Goal: Task Accomplishment & Management: Use online tool/utility

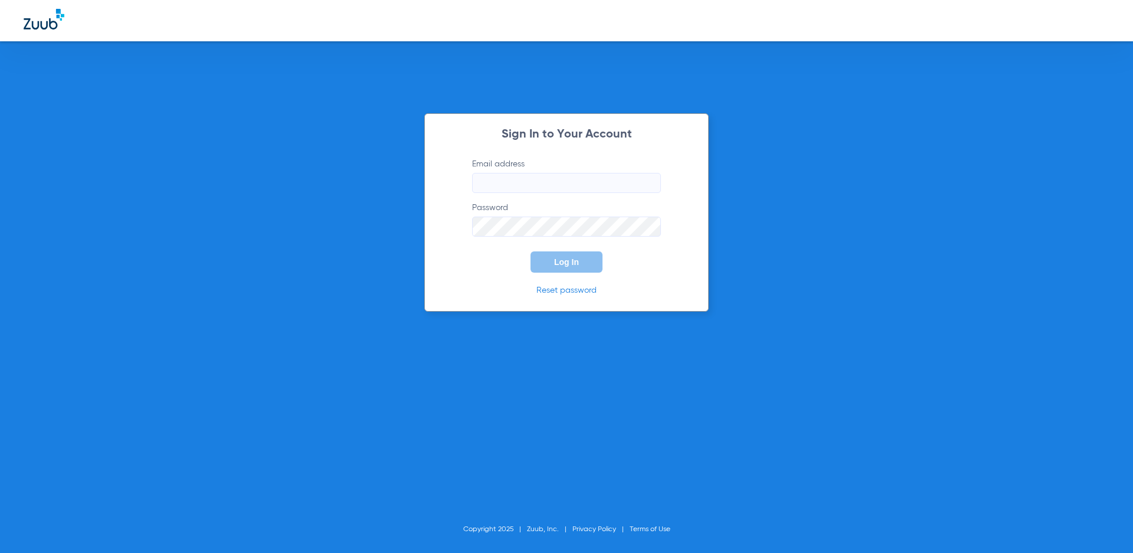
type input "[EMAIL_ADDRESS][DOMAIN_NAME]"
click at [578, 268] on button "Log In" at bounding box center [566, 261] width 72 height 21
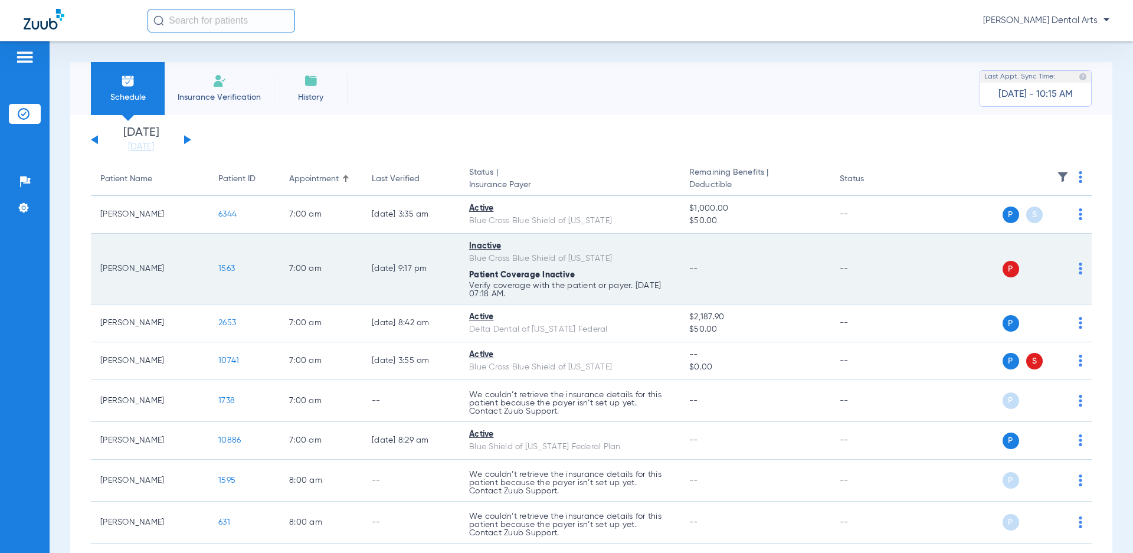
click at [235, 270] on span "1563" at bounding box center [226, 268] width 17 height 8
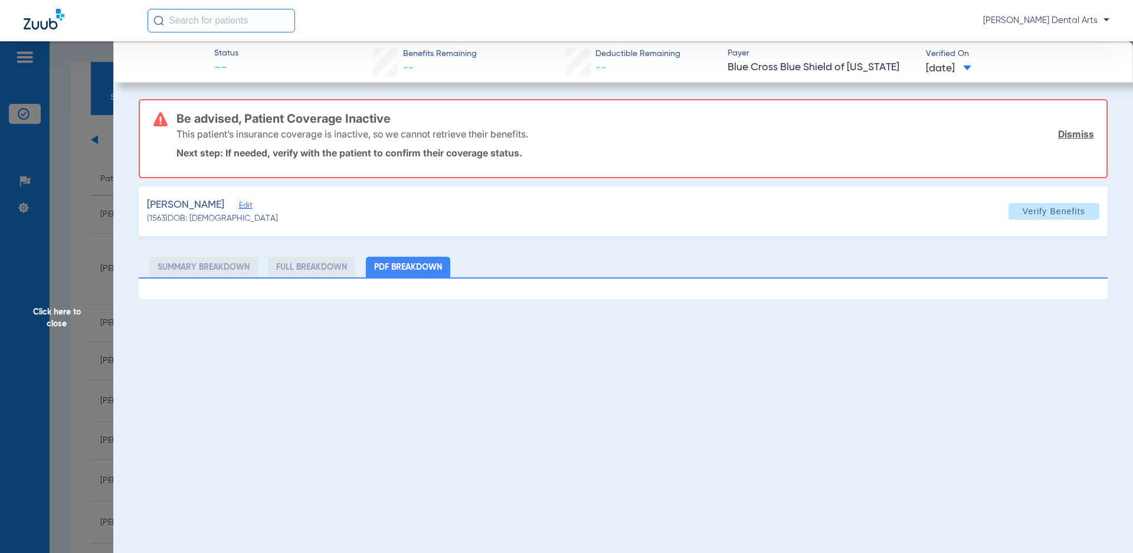
click at [1069, 130] on link "Dismiss" at bounding box center [1076, 134] width 36 height 12
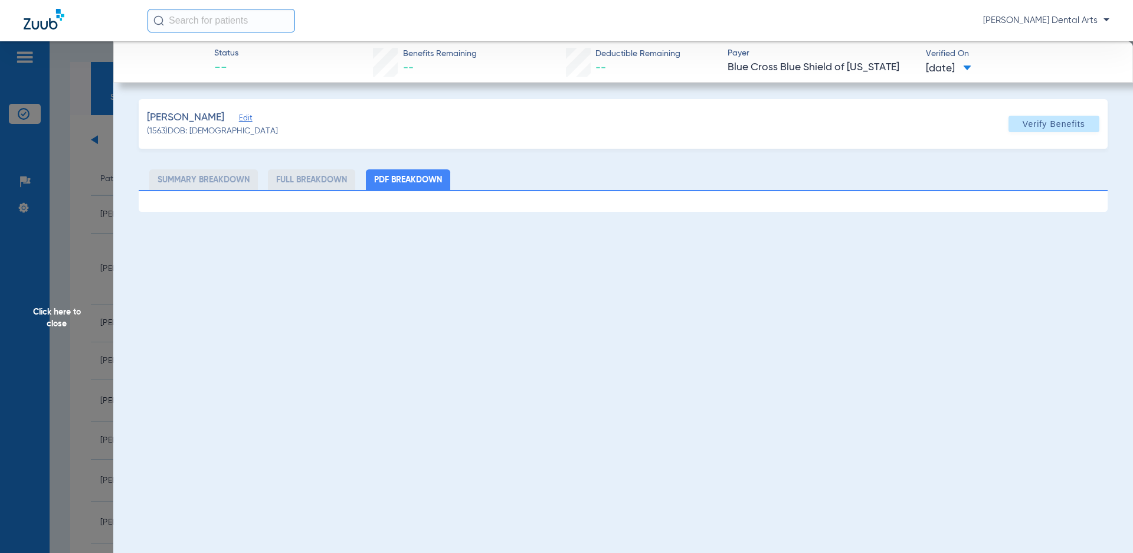
click at [249, 119] on span "Edit" at bounding box center [244, 119] width 11 height 11
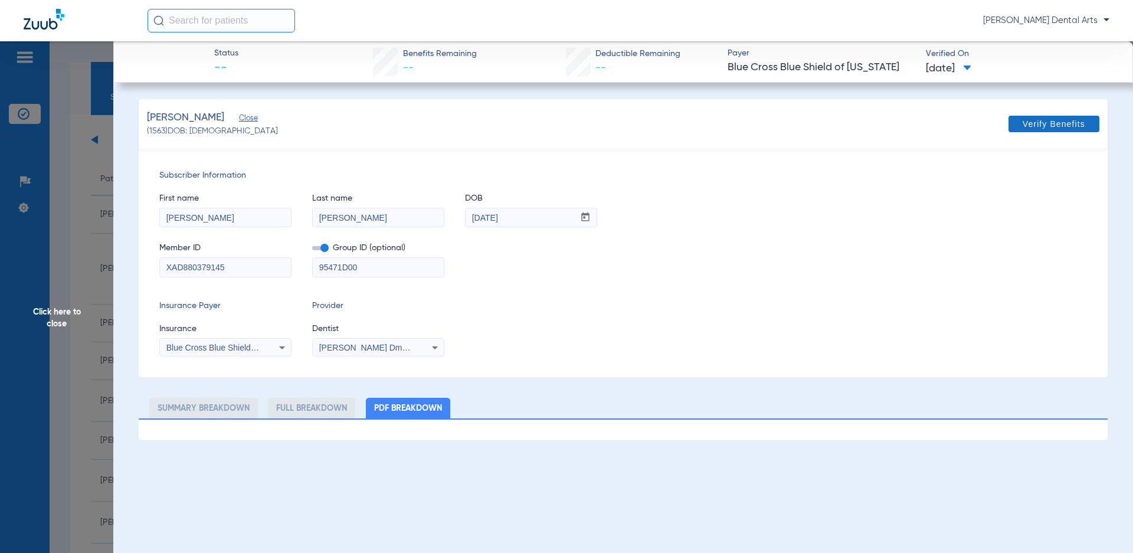
click at [1037, 122] on span "Verify Benefits" at bounding box center [1054, 123] width 63 height 9
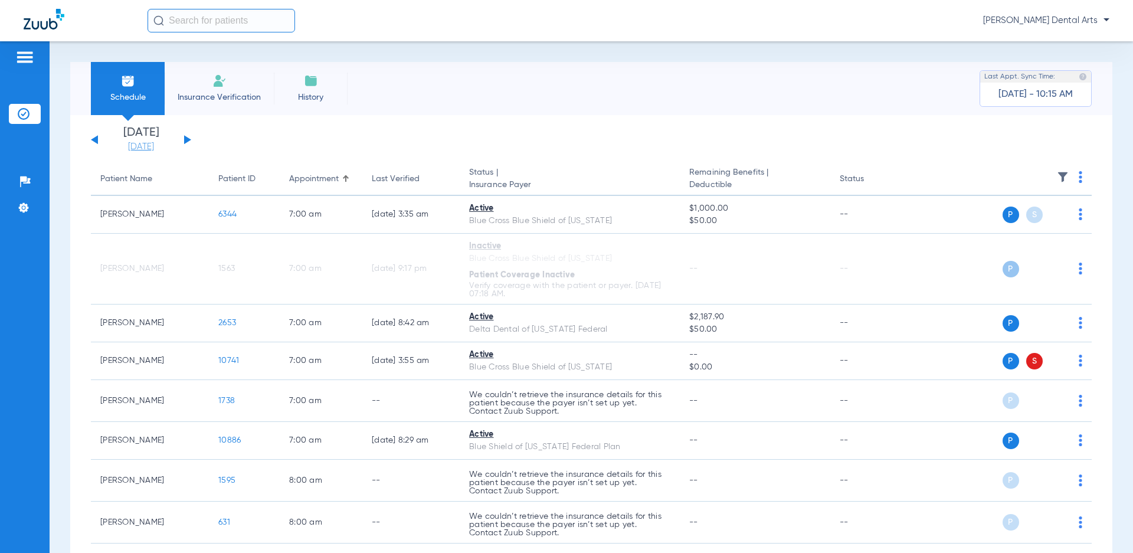
click at [151, 145] on link "[DATE]" at bounding box center [141, 147] width 71 height 12
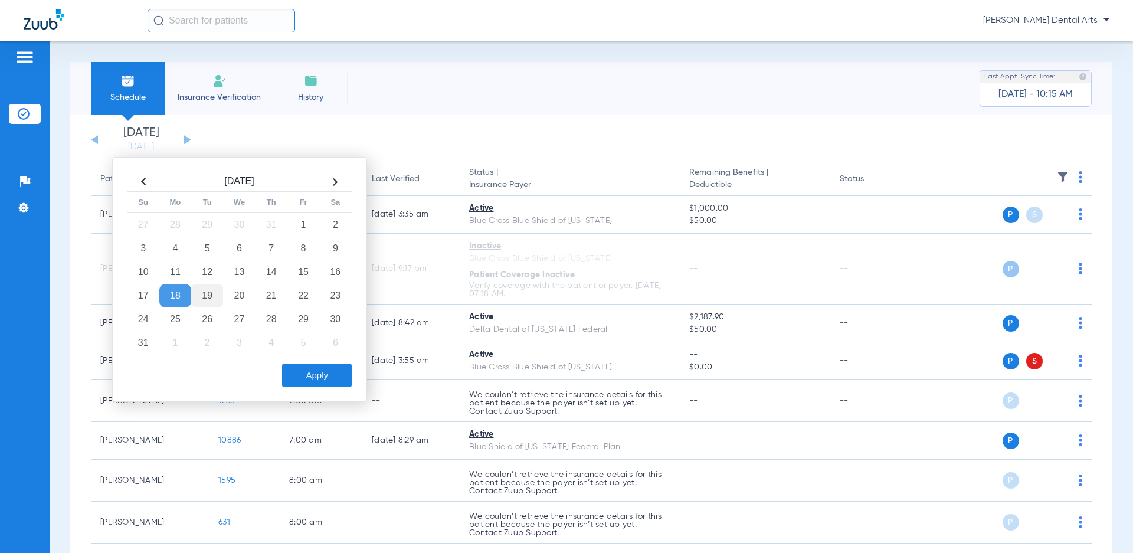
click at [211, 290] on td "19" at bounding box center [207, 296] width 32 height 24
click at [342, 380] on button "Apply" at bounding box center [317, 375] width 70 height 24
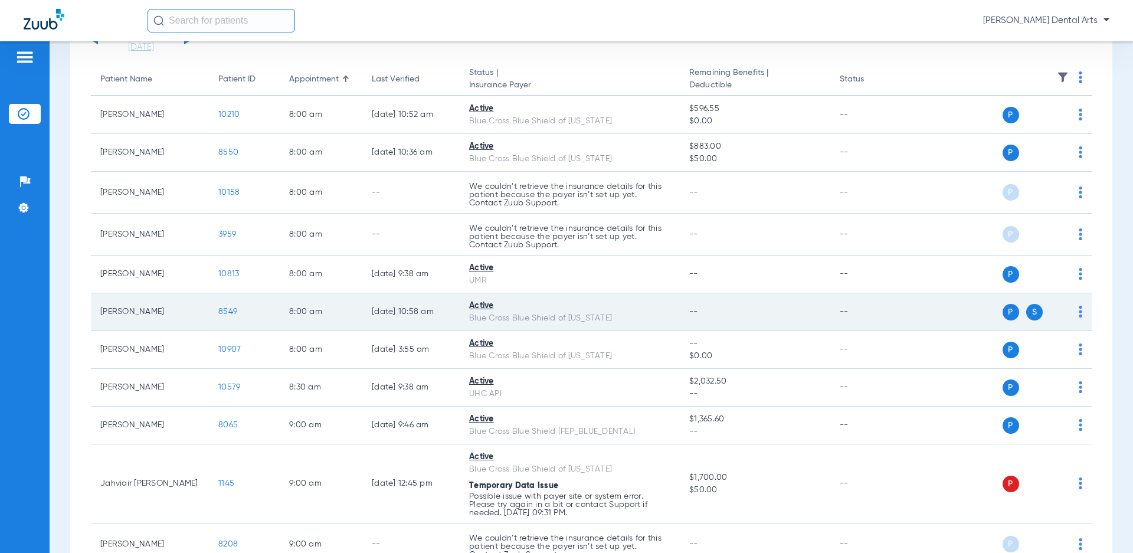
scroll to position [118, 0]
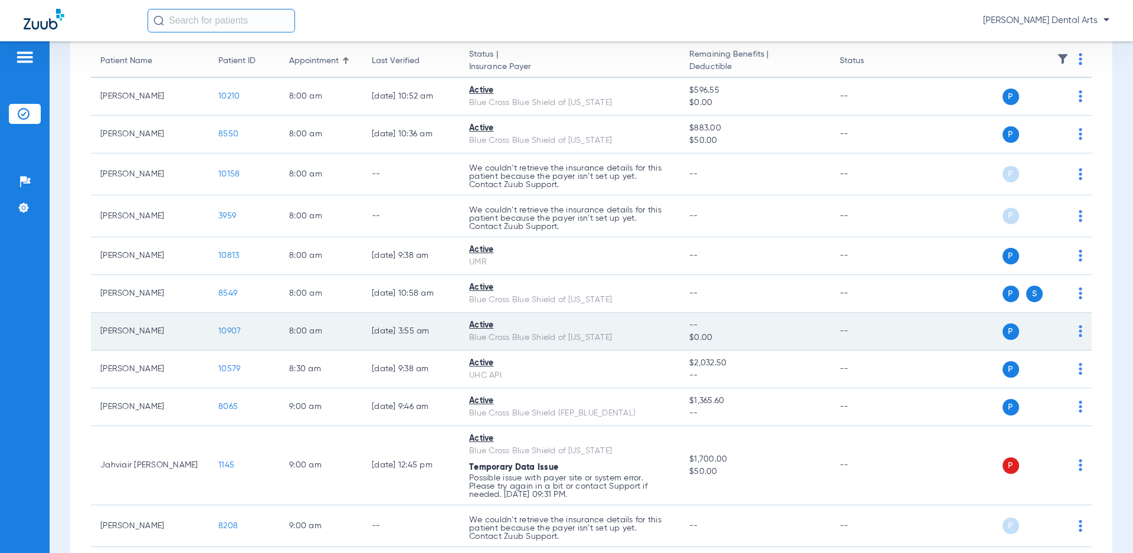
click at [227, 328] on span "10907" at bounding box center [229, 331] width 22 height 8
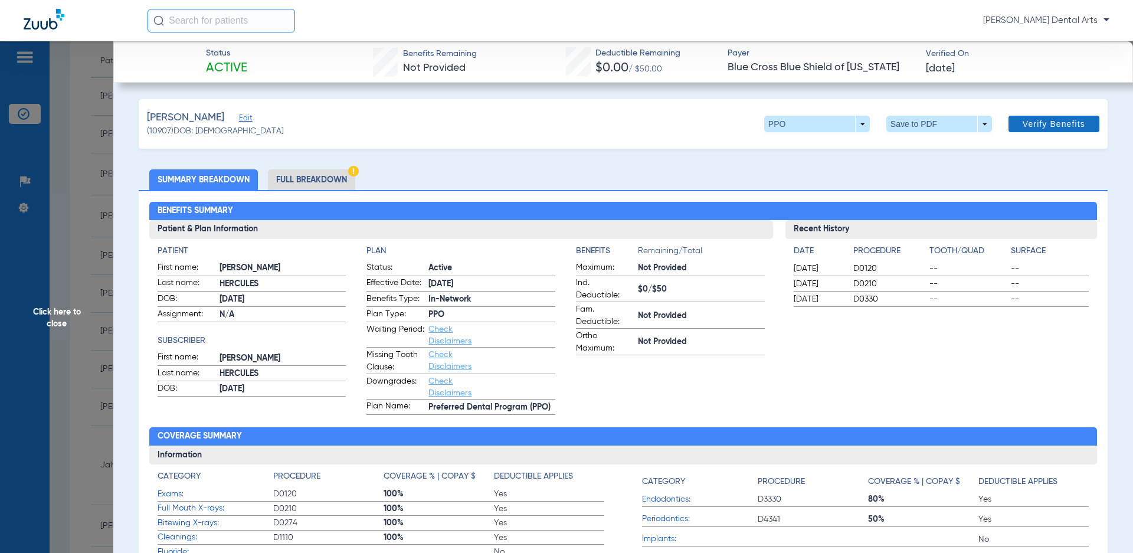
click at [1050, 123] on span "Verify Benefits" at bounding box center [1054, 123] width 63 height 9
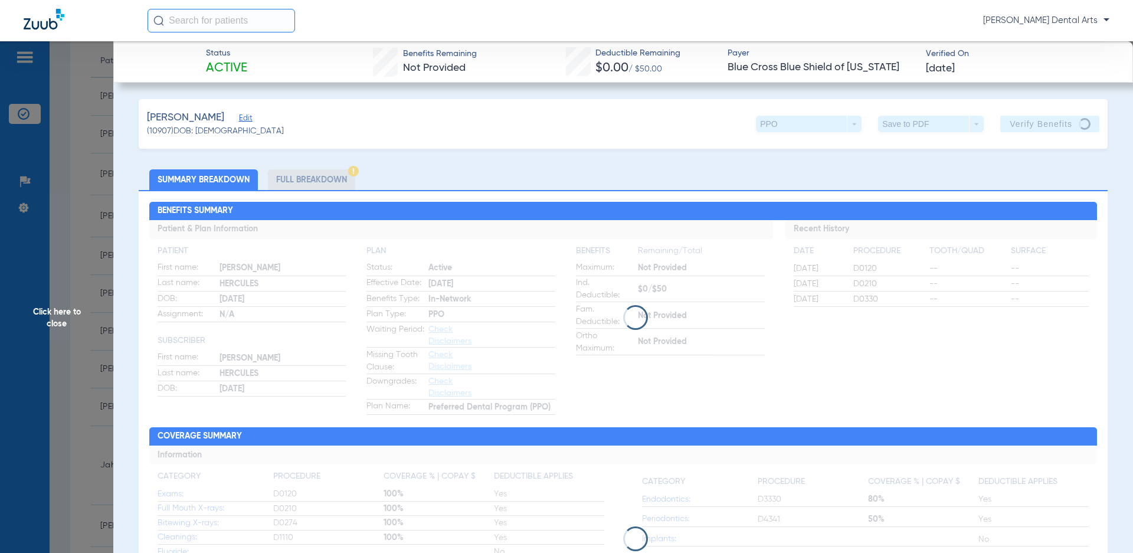
click at [58, 307] on span "Click here to close" at bounding box center [56, 317] width 113 height 553
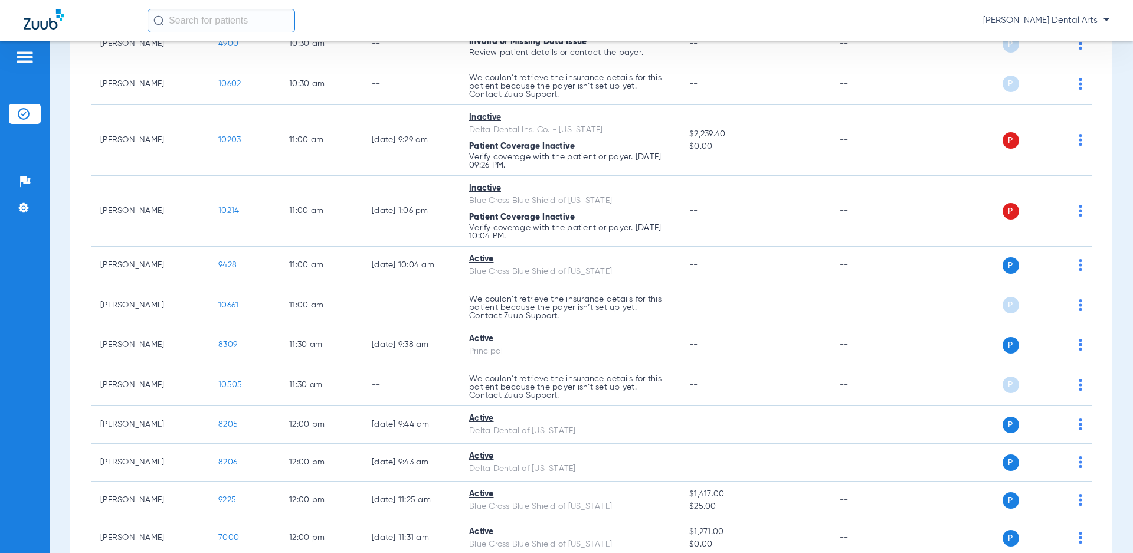
scroll to position [1003, 0]
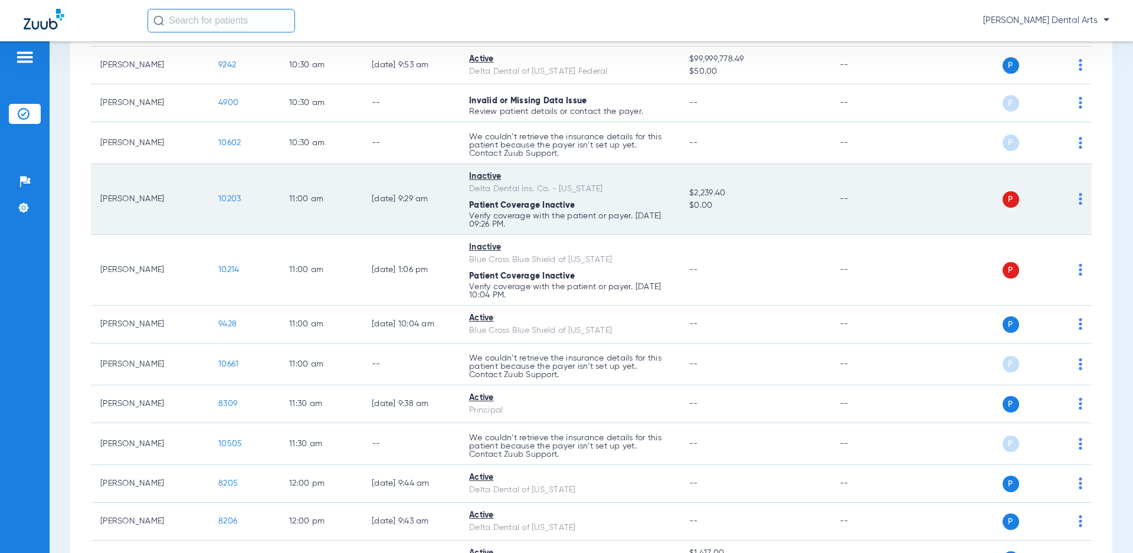
click at [240, 199] on span "10203" at bounding box center [229, 199] width 22 height 8
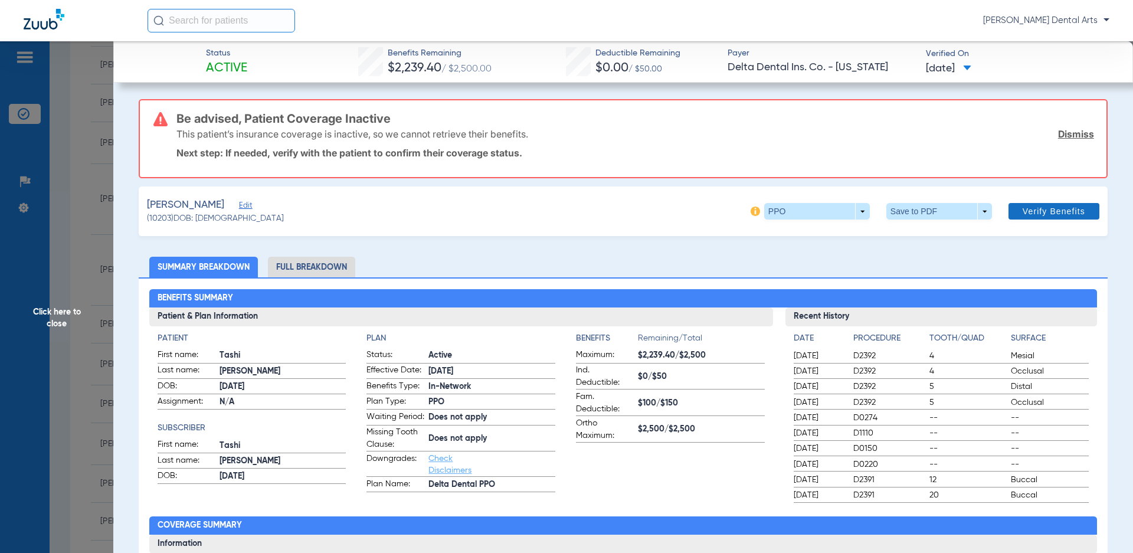
click at [1064, 135] on link "Dismiss" at bounding box center [1076, 134] width 36 height 12
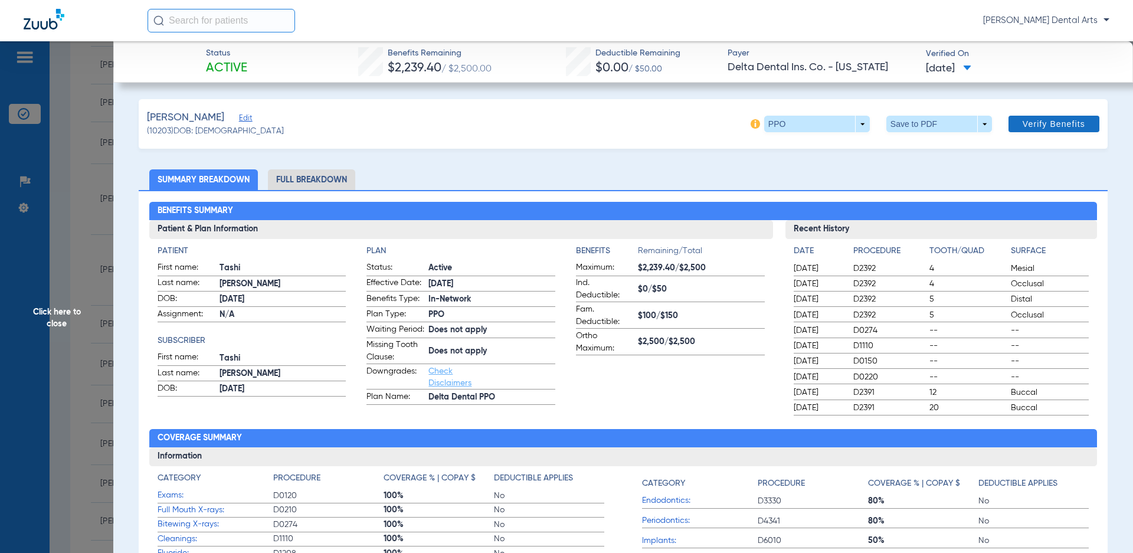
click at [1057, 125] on span "Verify Benefits" at bounding box center [1054, 123] width 63 height 9
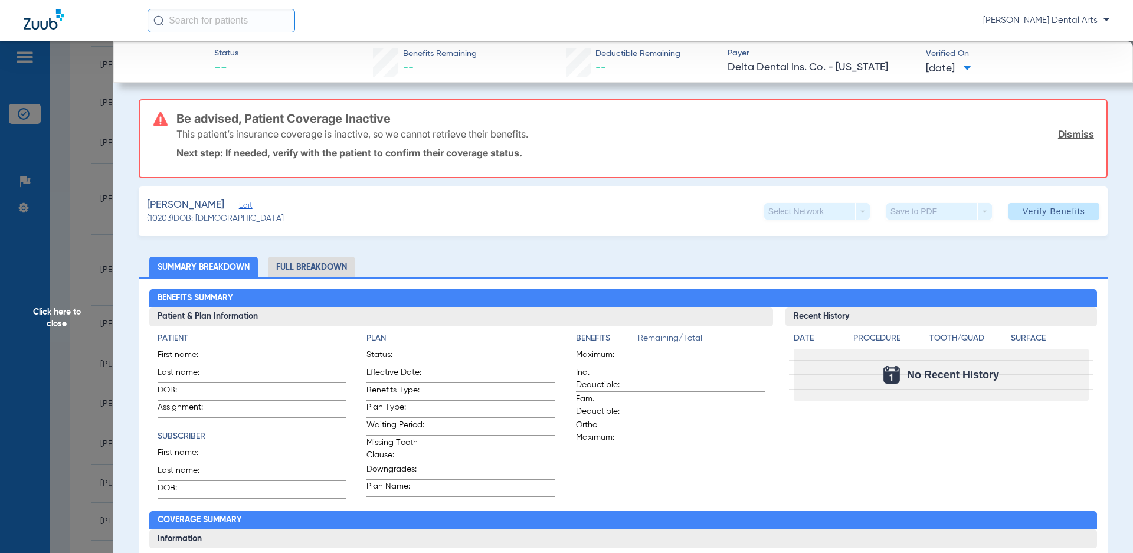
click at [53, 317] on span "Click here to close" at bounding box center [56, 317] width 113 height 553
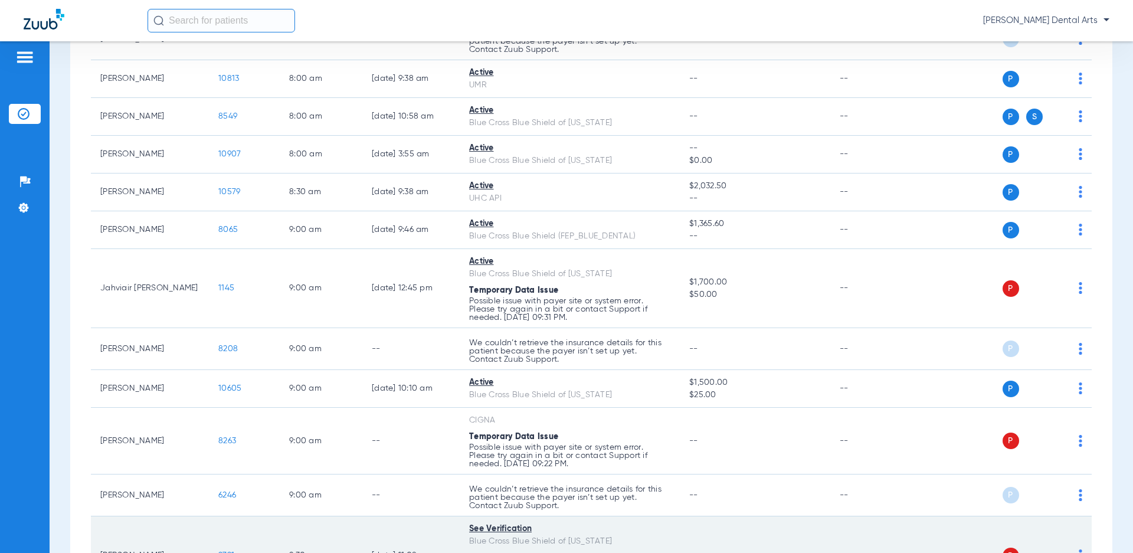
scroll to position [0, 0]
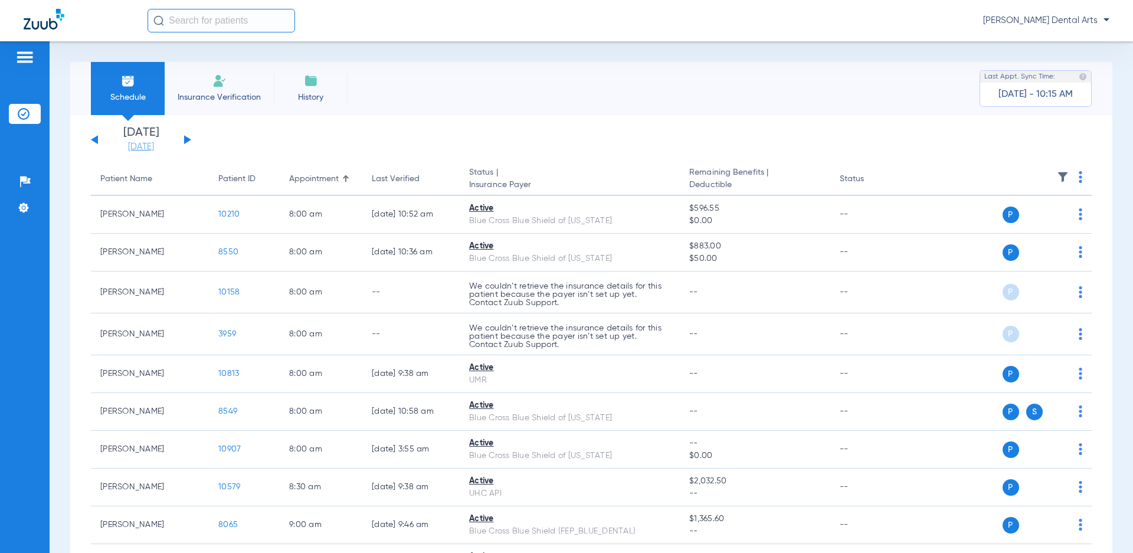
click at [145, 145] on link "[DATE]" at bounding box center [141, 147] width 71 height 12
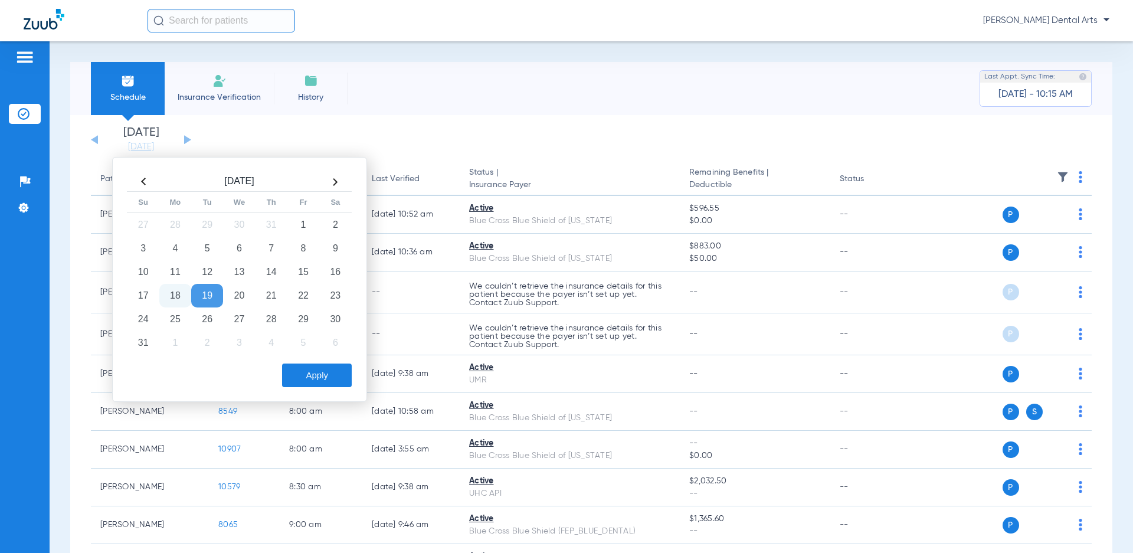
click at [178, 291] on td "18" at bounding box center [175, 296] width 32 height 24
click at [336, 376] on button "Apply" at bounding box center [317, 375] width 70 height 24
